Goal: Task Accomplishment & Management: Manage account settings

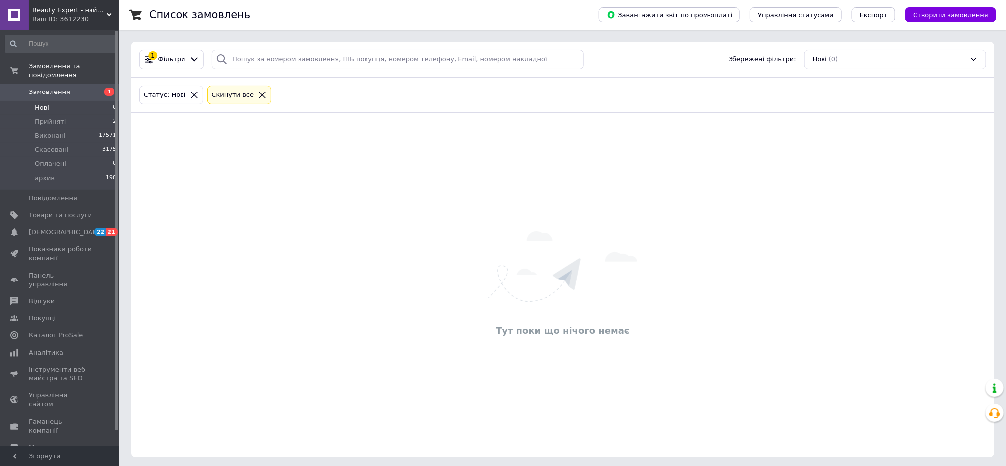
click at [55, 159] on span "Оплачені" at bounding box center [50, 163] width 31 height 9
click at [40, 103] on span "Нові" at bounding box center [42, 107] width 14 height 9
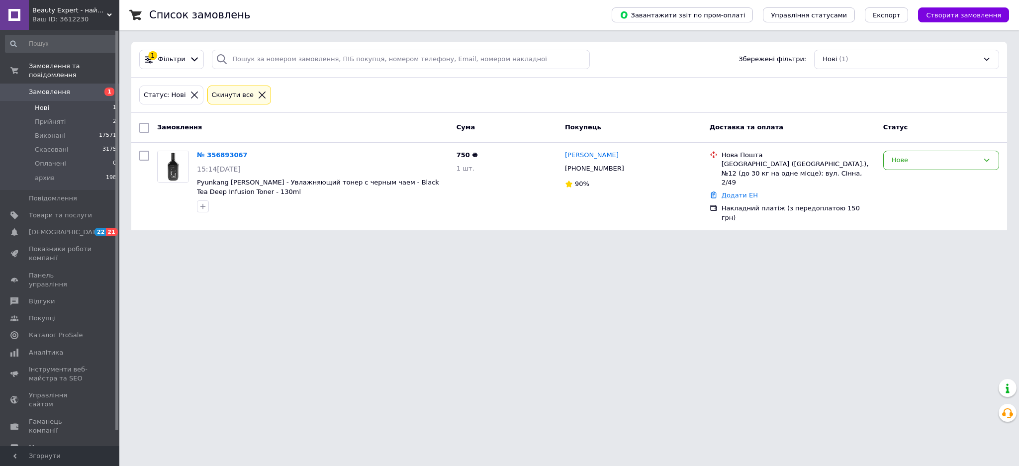
click at [216, 153] on link "№ 356893067" at bounding box center [222, 154] width 51 height 7
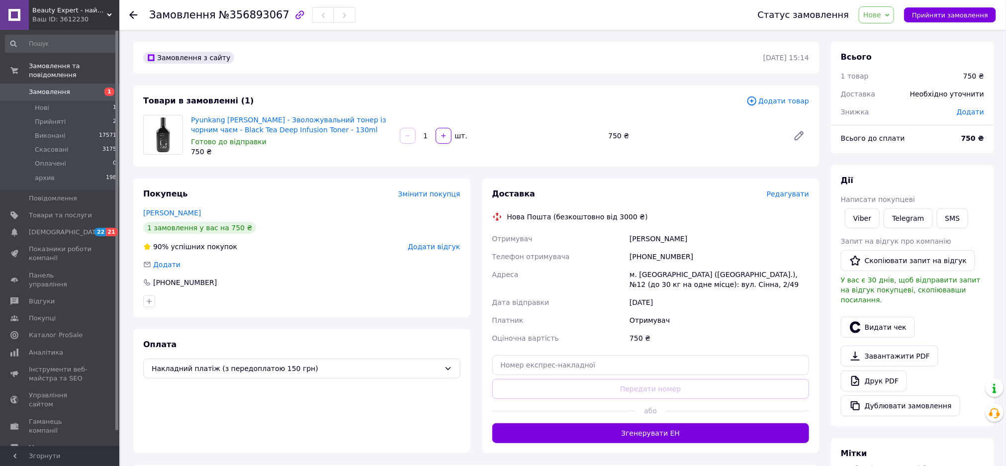
click at [865, 212] on link "Viber" at bounding box center [862, 218] width 35 height 20
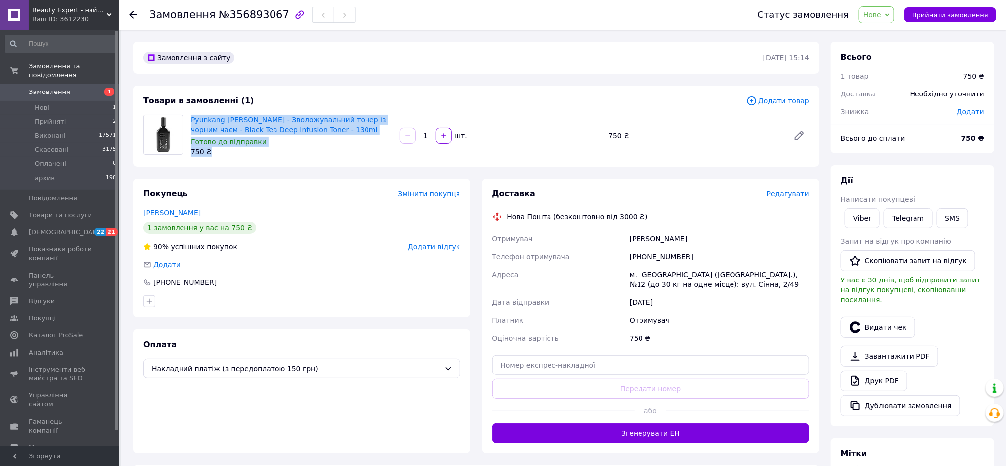
drag, startPoint x: 208, startPoint y: 151, endPoint x: 188, endPoint y: 120, distance: 37.1
click at [188, 120] on div "Pyunkang Yul - Зволожувальний тонер із чорним чаєм - Black Tea Deep Infusion To…" at bounding box center [291, 136] width 209 height 46
copy div "Pyunkang Yul - Зволожувальний тонер із чорним чаєм - Black Tea Deep Infusion To…"
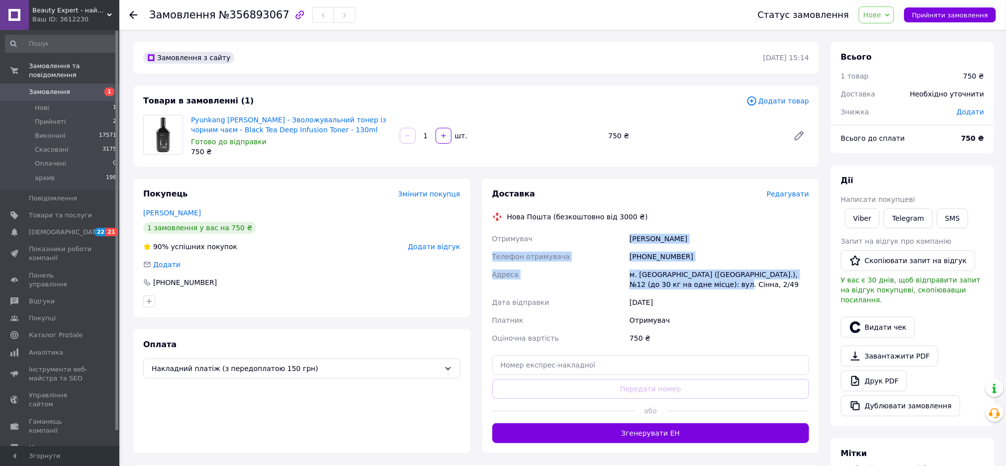
drag, startPoint x: 712, startPoint y: 285, endPoint x: 610, endPoint y: 230, distance: 115.9
click at [610, 230] on div "Отримувач Закутня Інна Телефон отримувача +380660460426 Адреса м. Полтава (Полт…" at bounding box center [650, 288] width 321 height 117
copy div "Отримувач Закутня Інна Телефон отримувача +380660460426 Адреса м. Полтава (Полт…"
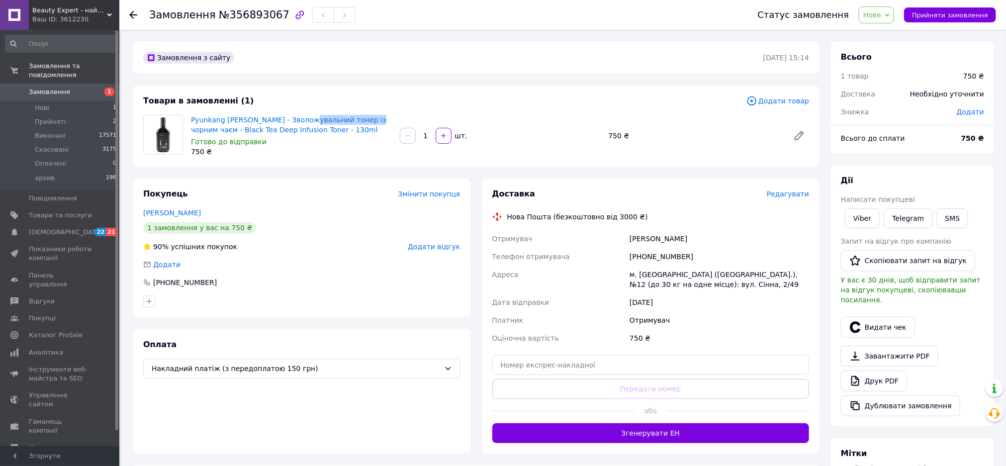
drag, startPoint x: 297, startPoint y: 124, endPoint x: 351, endPoint y: 132, distance: 53.7
click at [357, 120] on span "Pyunkang [PERSON_NAME] - Зволожувальний тонер із чорним чаєм - Black Tea Deep I…" at bounding box center [291, 125] width 201 height 20
drag, startPoint x: 339, startPoint y: 145, endPoint x: 275, endPoint y: 140, distance: 63.8
click at [336, 145] on div "Готово до відправки" at bounding box center [291, 142] width 201 height 10
drag, startPoint x: 300, startPoint y: 134, endPoint x: 191, endPoint y: 114, distance: 111.3
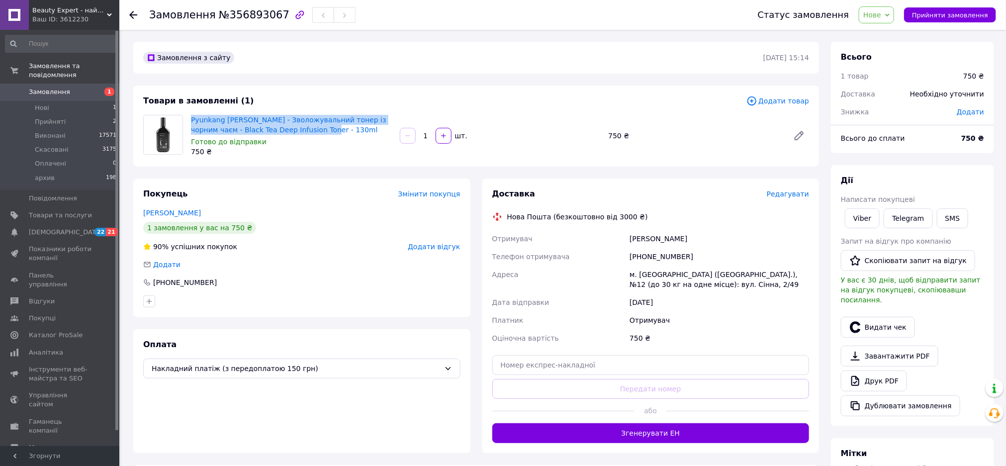
click at [191, 115] on span "Pyunkang [PERSON_NAME] - Зволожувальний тонер із чорним чаєм - Black Tea Deep I…" at bounding box center [291, 125] width 201 height 20
copy link "Pyunkang [PERSON_NAME] - Зволожувальний тонер із чорним чаєм - Black Tea Deep I…"
click at [523, 100] on div "Товари в замовленні (1)" at bounding box center [444, 100] width 603 height 11
click at [881, 17] on span "Нове" at bounding box center [872, 15] width 18 height 8
click at [884, 36] on li "Прийнято" at bounding box center [882, 34] width 46 height 15
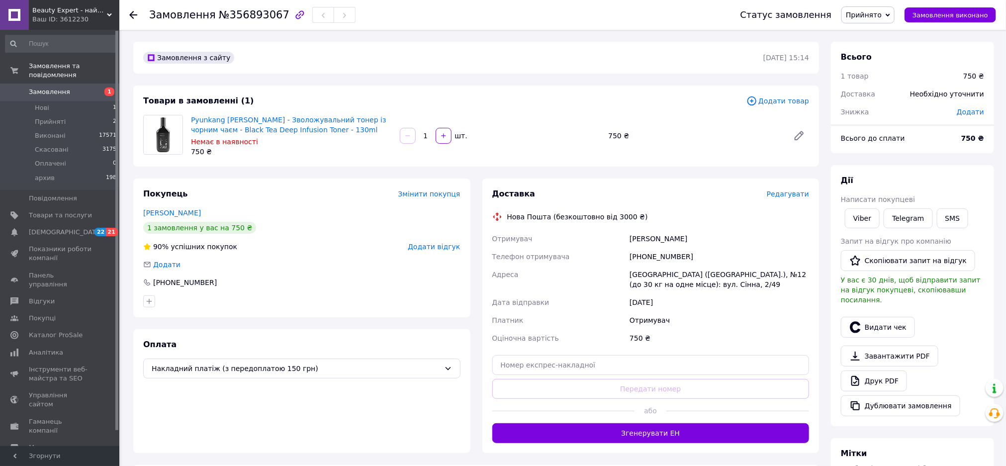
click at [317, 147] on div "750 ₴" at bounding box center [291, 152] width 201 height 10
click at [45, 103] on span "Нові" at bounding box center [42, 107] width 14 height 9
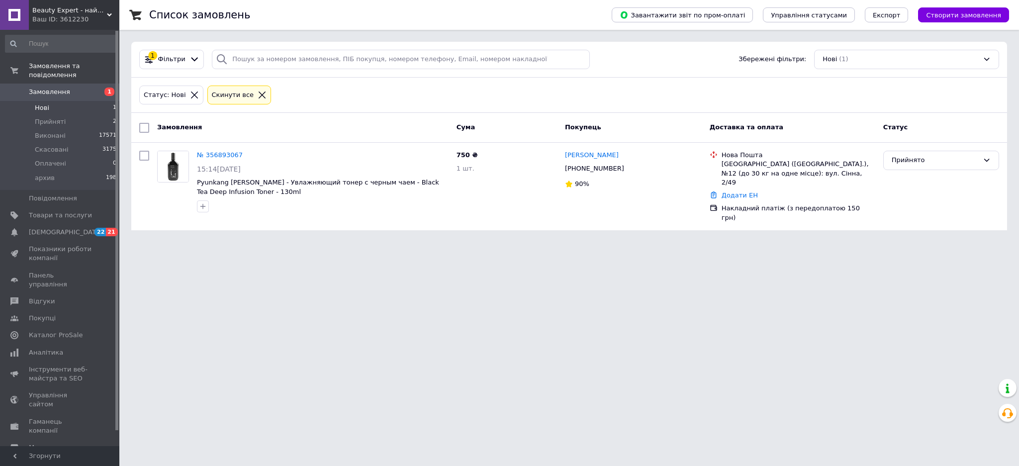
click at [48, 101] on li "Нові 1" at bounding box center [61, 108] width 122 height 14
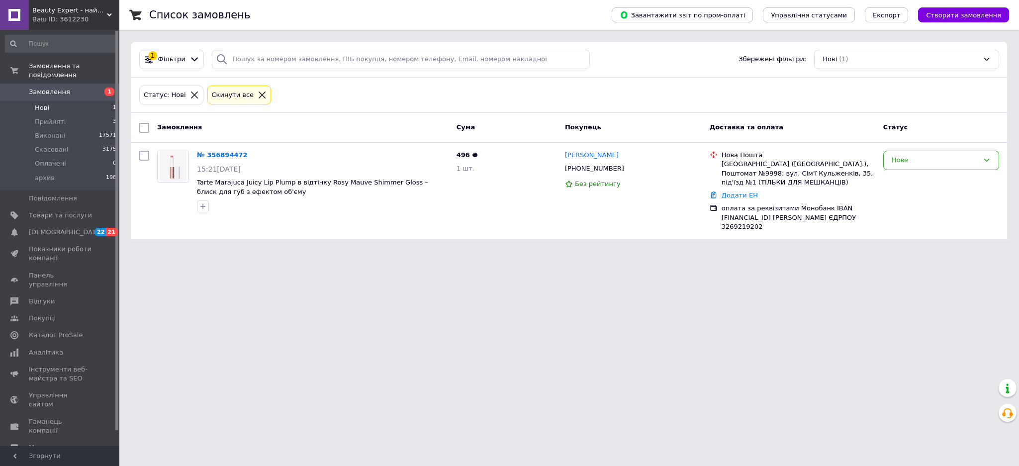
click at [197, 153] on link "№ 356894472" at bounding box center [222, 154] width 51 height 7
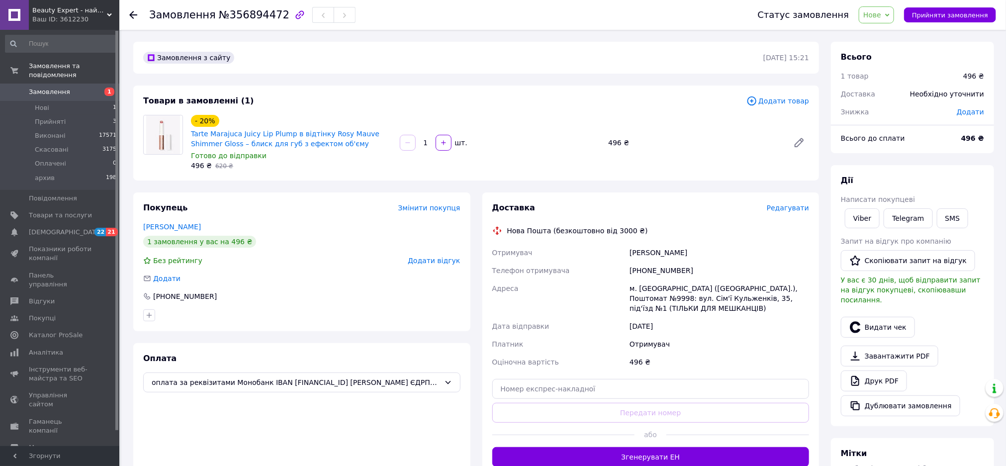
click at [734, 219] on div "Доставка Редагувати Нова Пошта (безкоштовно від 3000 ₴) Отримувач [PERSON_NAME]…" at bounding box center [650, 334] width 317 height 265
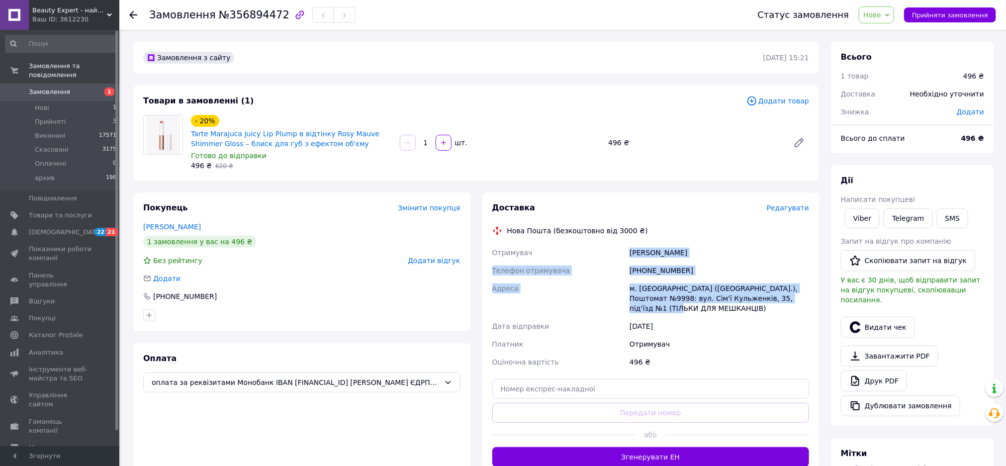
drag, startPoint x: 805, startPoint y: 300, endPoint x: 610, endPoint y: 251, distance: 200.6
click at [610, 251] on div "Отримувач [PERSON_NAME] отримувача [PHONE_NUMBER] [PERSON_NAME] [GEOGRAPHIC_DAT…" at bounding box center [650, 307] width 321 height 127
copy div "Отримувач [PERSON_NAME] отримувача [PHONE_NUMBER] [PERSON_NAME] [GEOGRAPHIC_DAT…"
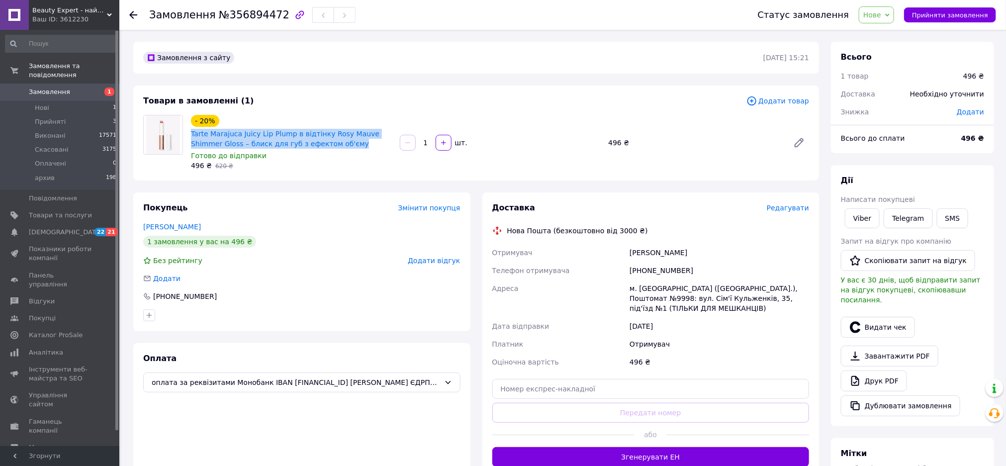
drag, startPoint x: 333, startPoint y: 143, endPoint x: 189, endPoint y: 132, distance: 145.2
click at [189, 132] on div "- 20% Tarte Marajuca Juicy Lip Plump в відтінку Rosy Mauve Shimmer Gloss – блис…" at bounding box center [291, 143] width 209 height 60
copy link "Tarte Marajuca Juicy Lip Plump в відтінку Rosy Mauve Shimmer Gloss – блиск для …"
click at [855, 218] on link "Viber" at bounding box center [862, 218] width 35 height 20
click at [331, 157] on div "Готово до відправки" at bounding box center [291, 156] width 201 height 10
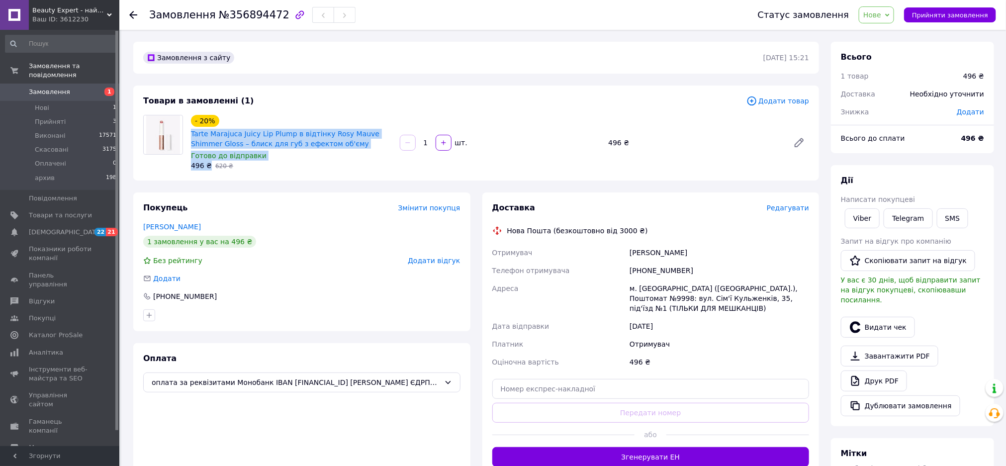
drag, startPoint x: 208, startPoint y: 164, endPoint x: 188, endPoint y: 133, distance: 36.7
click at [188, 133] on div "- 20% Tarte Marajuca Juicy Lip Plump в відтінку Rosy Mauve Shimmer Gloss – блис…" at bounding box center [291, 143] width 209 height 60
copy div "Tarte Marajuca Juicy Lip Plump в відтінку Rosy Mauve Shimmer Gloss – блиск для …"
drag, startPoint x: 665, startPoint y: 118, endPoint x: 828, endPoint y: 31, distance: 184.5
click at [667, 121] on div "- 20% Tarte Marajuca Juicy Lip Plump в відтінку Rosy Mauve Shimmer Gloss – блис…" at bounding box center [500, 143] width 626 height 60
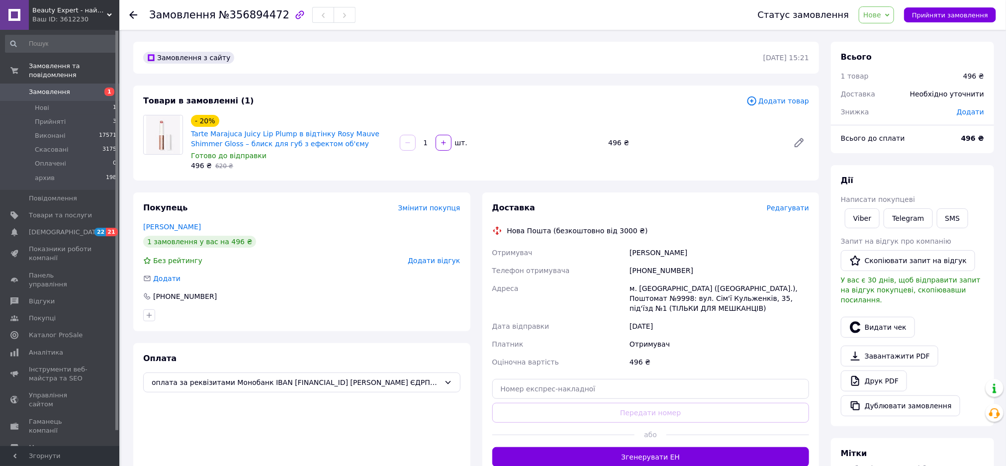
click at [877, 17] on span "Нове" at bounding box center [872, 15] width 18 height 8
drag, startPoint x: 895, startPoint y: 33, endPoint x: 736, endPoint y: 119, distance: 181.6
click at [895, 32] on li "Прийнято" at bounding box center [882, 34] width 46 height 15
click at [560, 90] on div "Товари в замовленні (1) Додати товар - 20% Tarte Marajuca Juicy Lip Plump в від…" at bounding box center [476, 133] width 686 height 95
click at [527, 97] on div "Товари в замовленні (1)" at bounding box center [444, 100] width 603 height 11
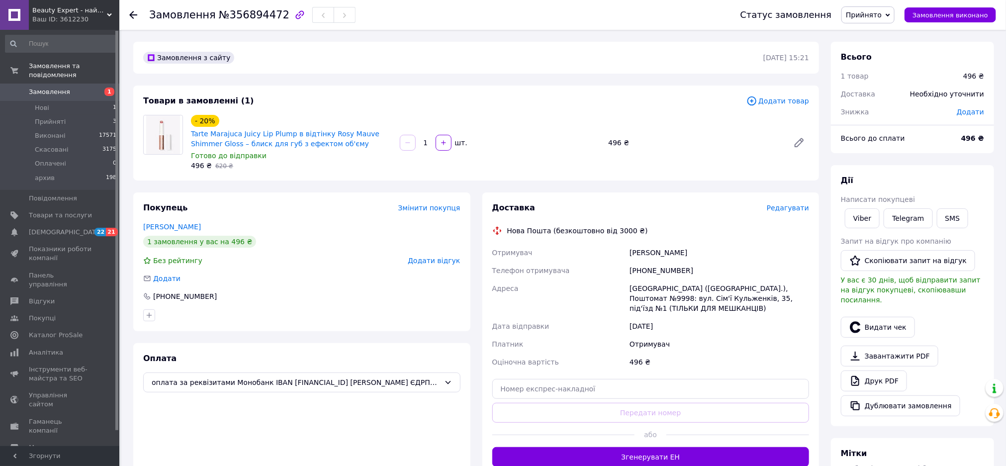
click at [861, 222] on link "Viber" at bounding box center [862, 218] width 35 height 20
click at [508, 106] on div "Товари в замовленні (1)" at bounding box center [444, 100] width 603 height 11
click at [43, 117] on span "Прийняті" at bounding box center [50, 121] width 31 height 9
